Goal: Check status: Check status

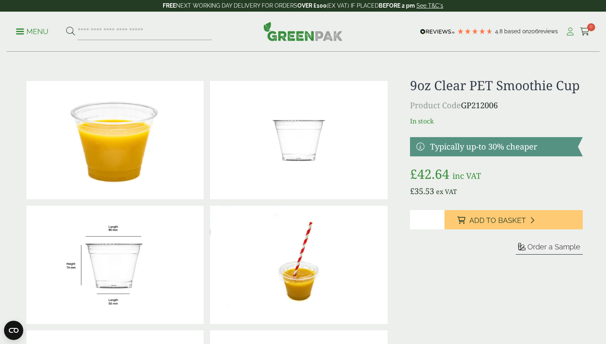
click at [573, 32] on icon at bounding box center [570, 32] width 10 height 8
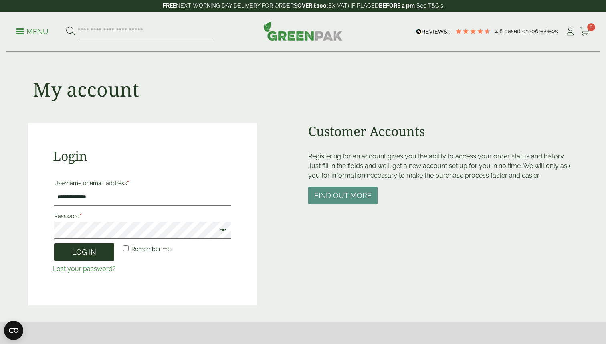
click at [91, 249] on button "Log in" at bounding box center [84, 251] width 60 height 17
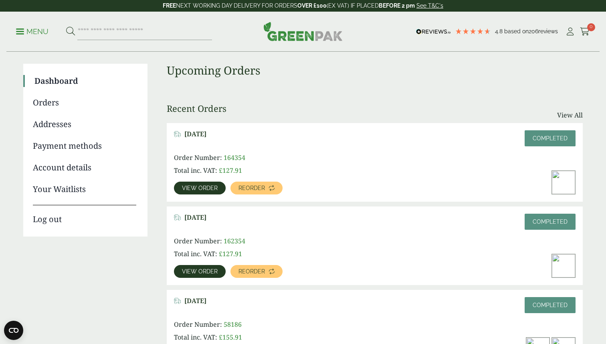
scroll to position [57, 0]
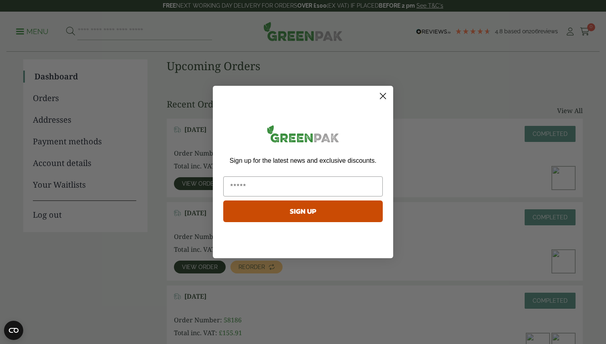
click at [382, 99] on circle "Close dialog" at bounding box center [382, 95] width 13 height 13
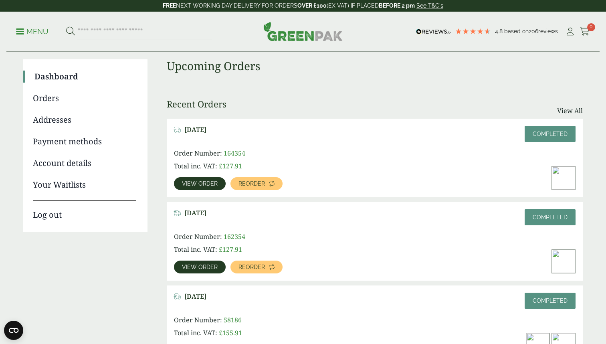
click at [197, 183] on span "View order" at bounding box center [200, 184] width 36 height 6
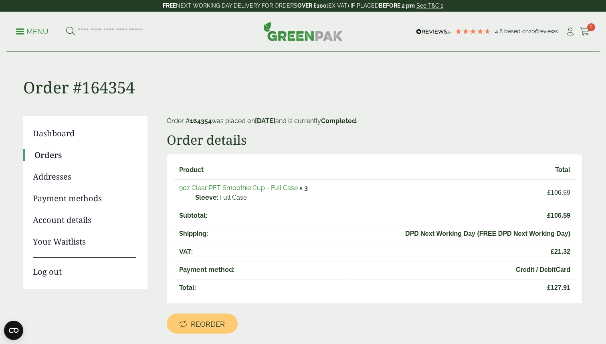
click at [226, 187] on link "9oz Clear PET Smoothie Cup - Full Case" at bounding box center [238, 188] width 119 height 8
